Goal: Task Accomplishment & Management: Manage account settings

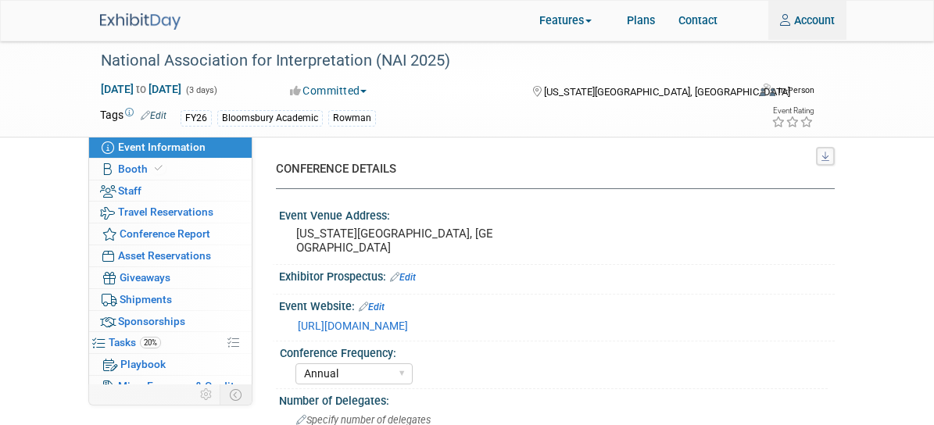
select select "Annual"
select select "Level 2"
select select "In-Person Booth"
select select "Interpretation"
select select "Bloomsbury Academic"
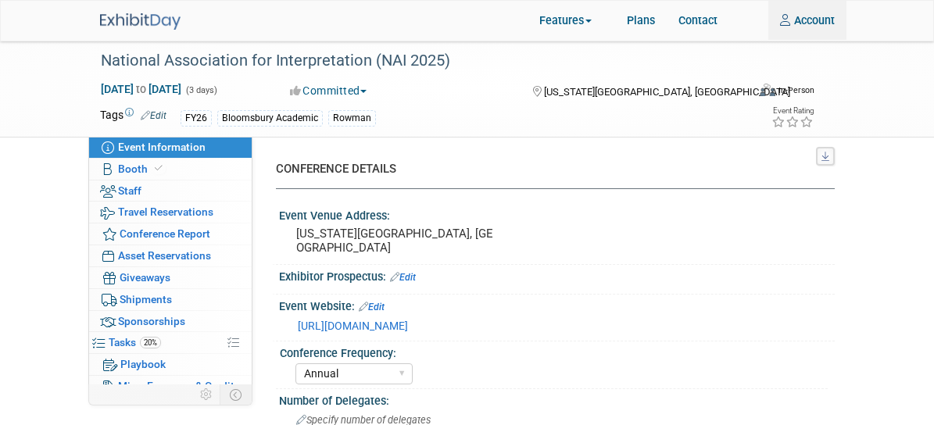
select select "Amanda Oney"
select select "Taylor Thompson"
select select "Brand/Subject Presence​"
click at [847, 25] on link "Account" at bounding box center [808, 20] width 78 height 39
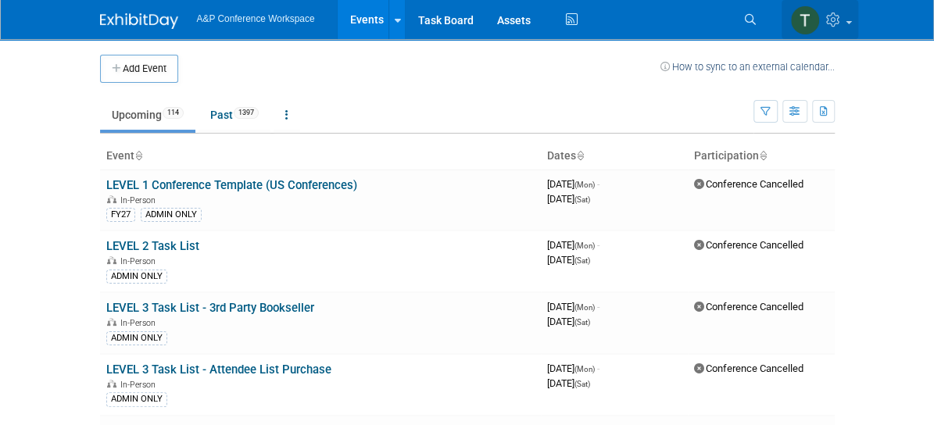
click at [845, 21] on icon at bounding box center [836, 20] width 18 height 14
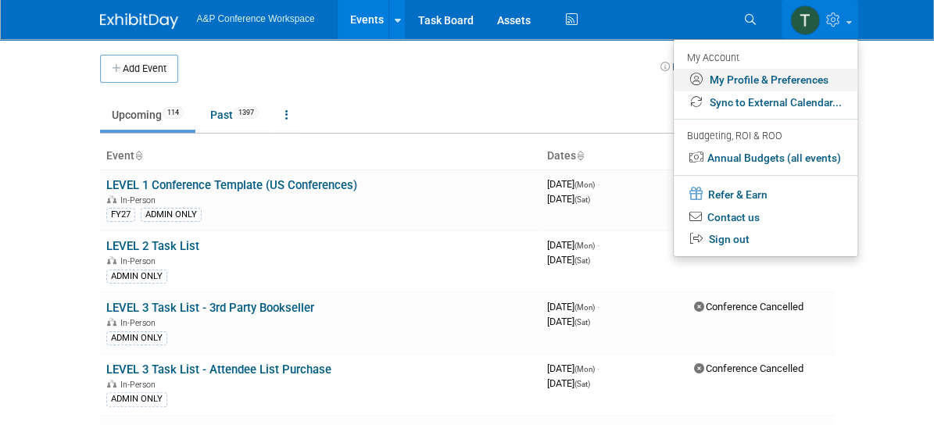
click at [857, 84] on link "My Profile & Preferences" at bounding box center [766, 80] width 184 height 23
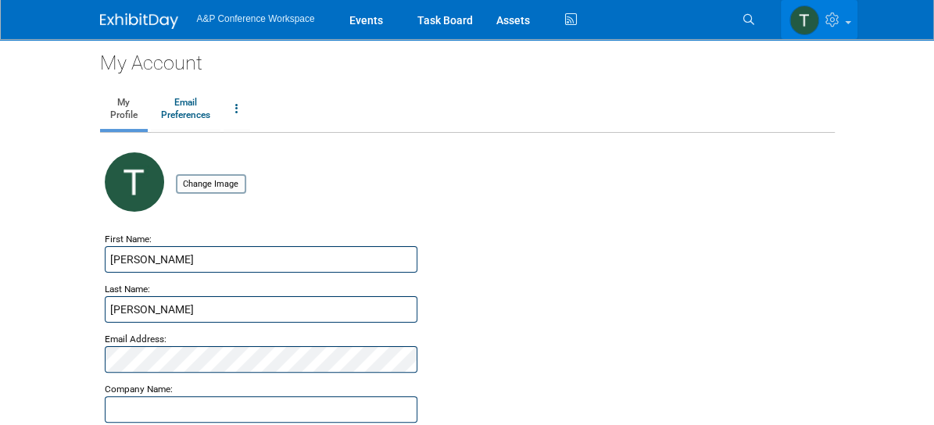
click at [844, 17] on icon at bounding box center [835, 20] width 18 height 14
